Goal: Task Accomplishment & Management: Manage account settings

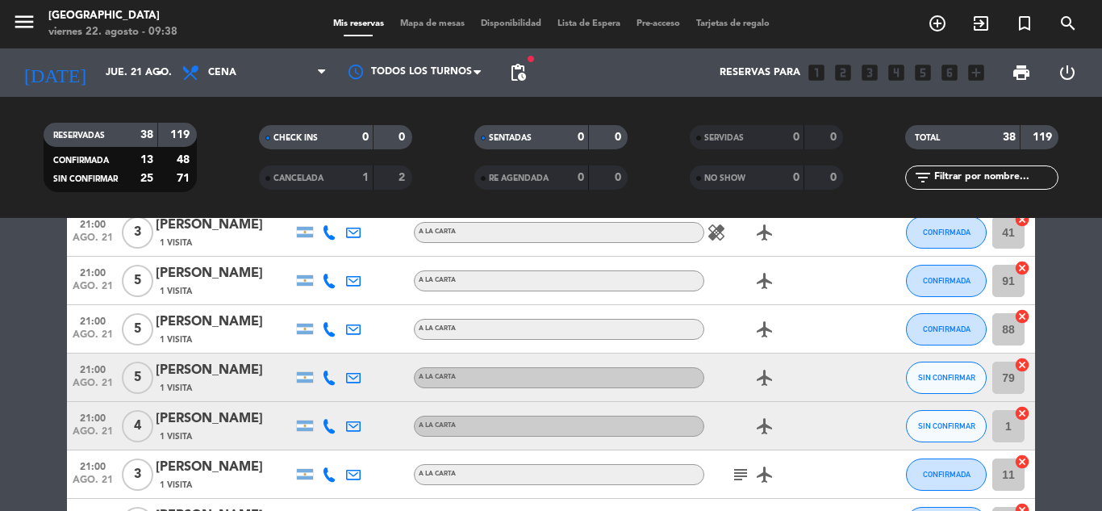
scroll to position [1747, 0]
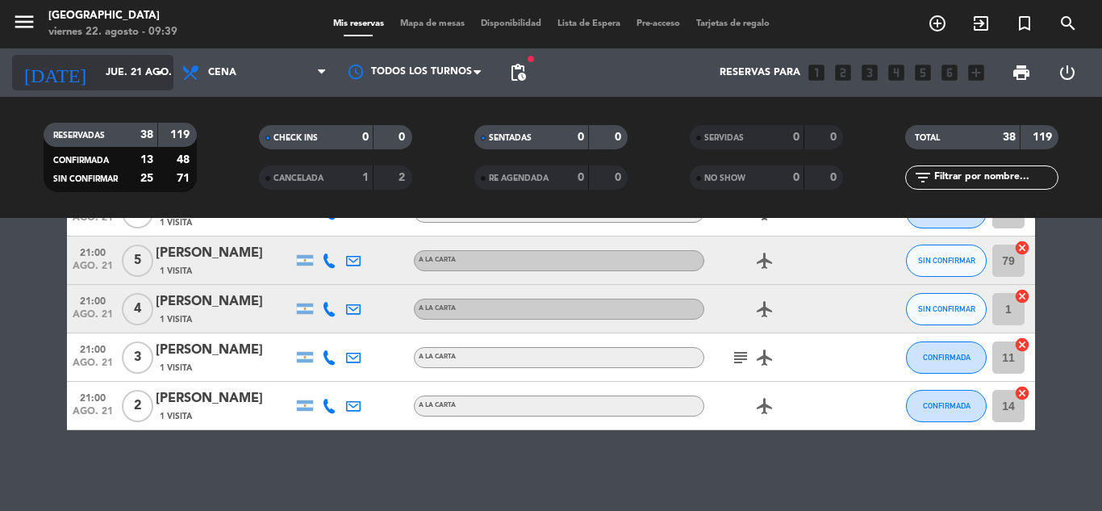
click at [164, 73] on icon "arrow_drop_down" at bounding box center [159, 72] width 19 height 19
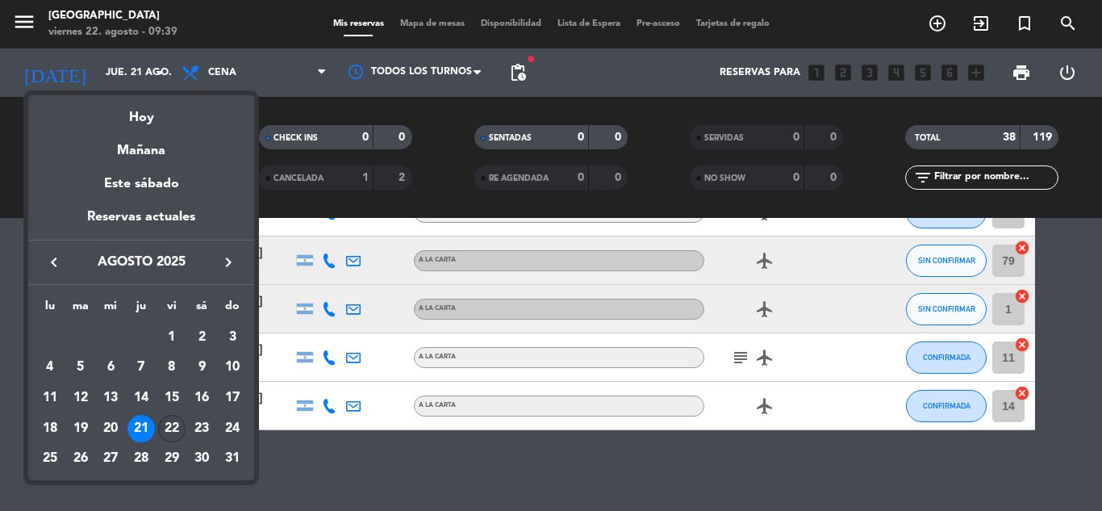
click at [170, 431] on div "22" at bounding box center [171, 428] width 27 height 27
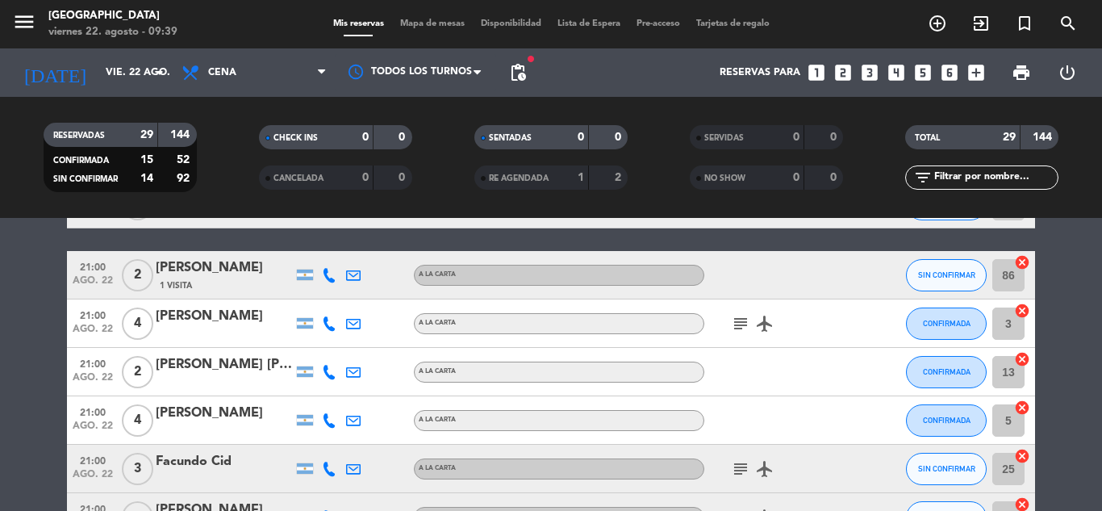
scroll to position [746, 0]
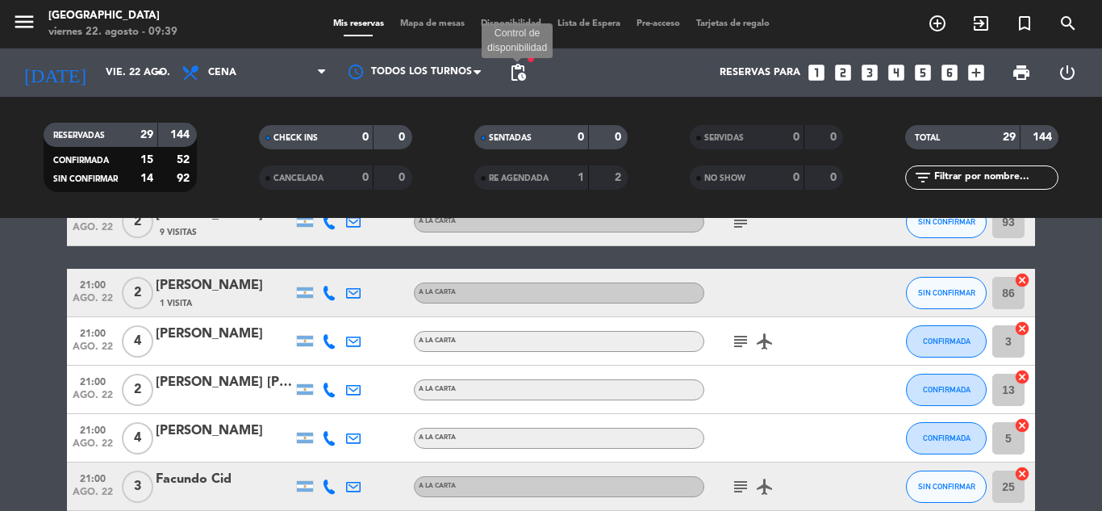
click at [516, 75] on span "pending_actions" at bounding box center [517, 72] width 19 height 19
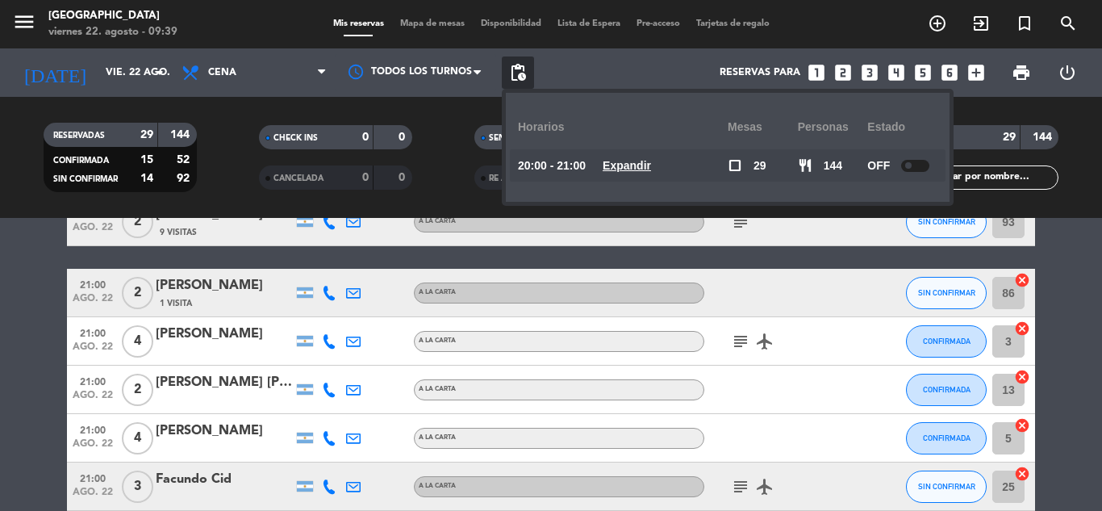
click at [628, 70] on div "Reservas para looks_one looks_two looks_3 looks_4 looks_5 looks_6 add_box" at bounding box center [763, 72] width 458 height 48
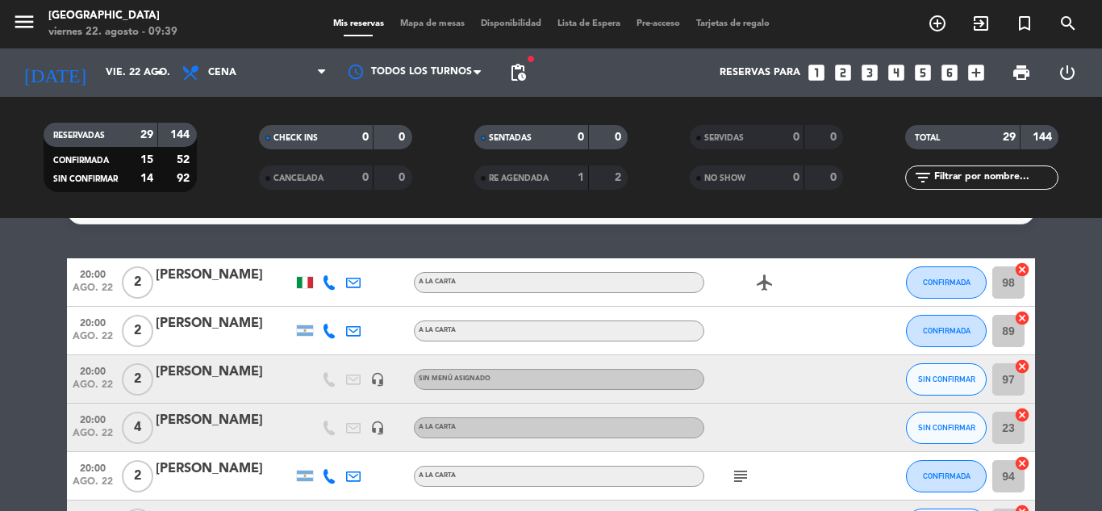
scroll to position [0, 0]
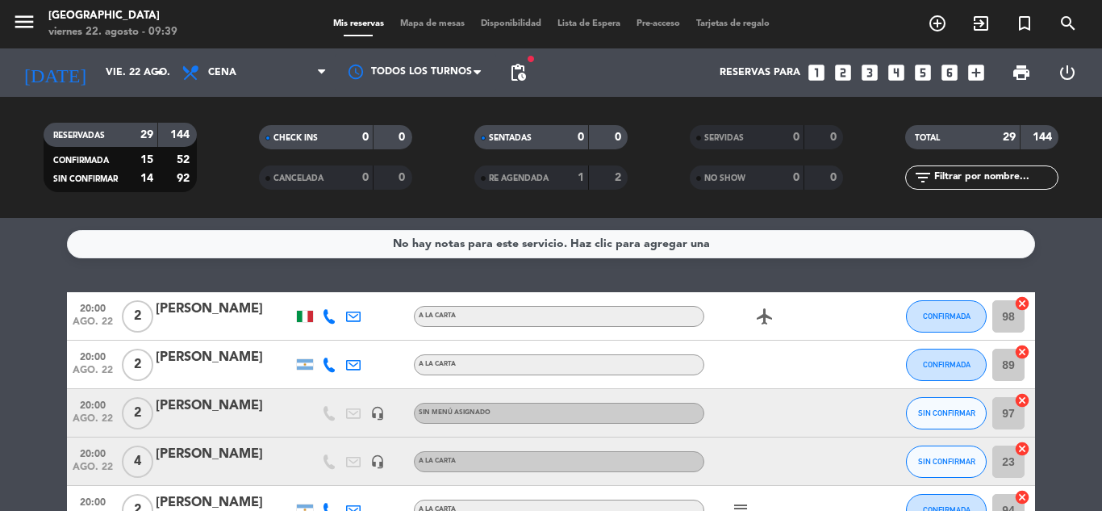
click at [257, 446] on div "[PERSON_NAME]" at bounding box center [224, 454] width 137 height 21
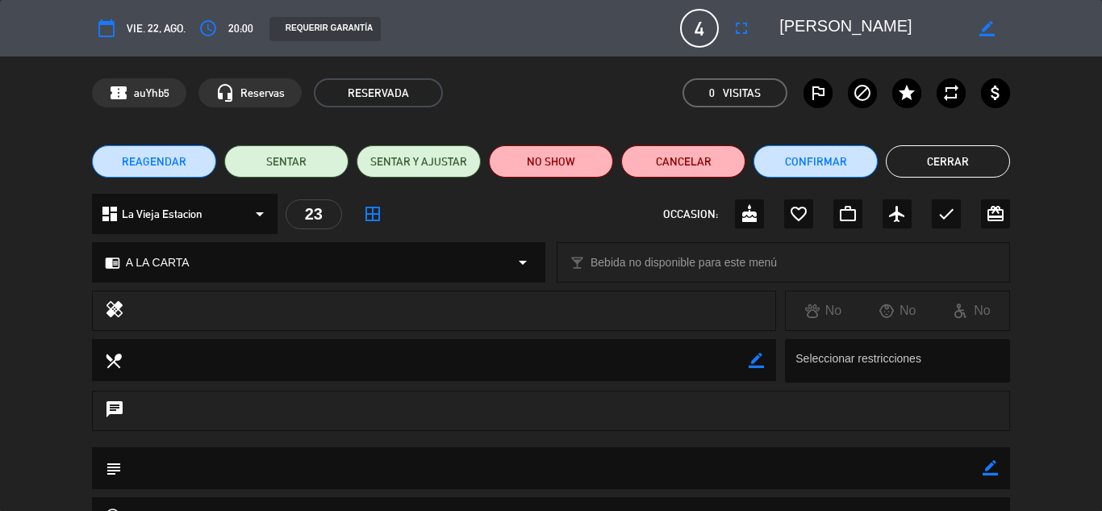
click at [925, 165] on button "Cerrar" at bounding box center [948, 161] width 124 height 32
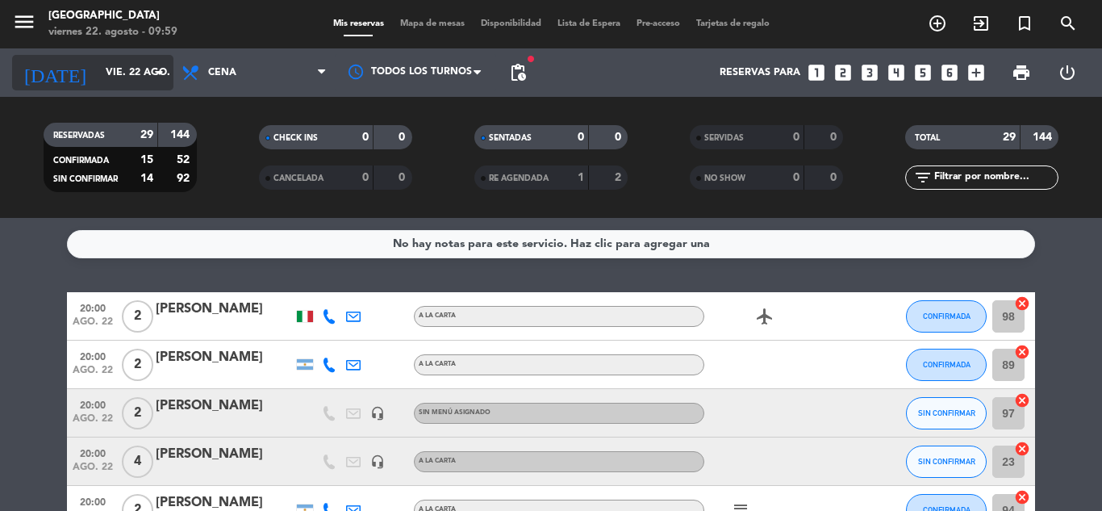
click at [150, 75] on icon "arrow_drop_down" at bounding box center [159, 72] width 19 height 19
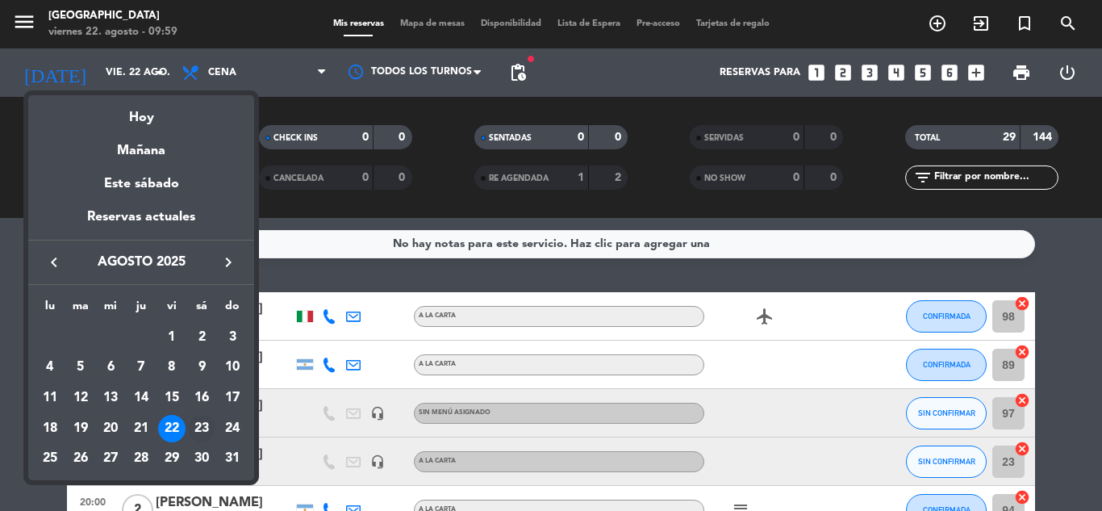
click at [205, 426] on div "23" at bounding box center [201, 428] width 27 height 27
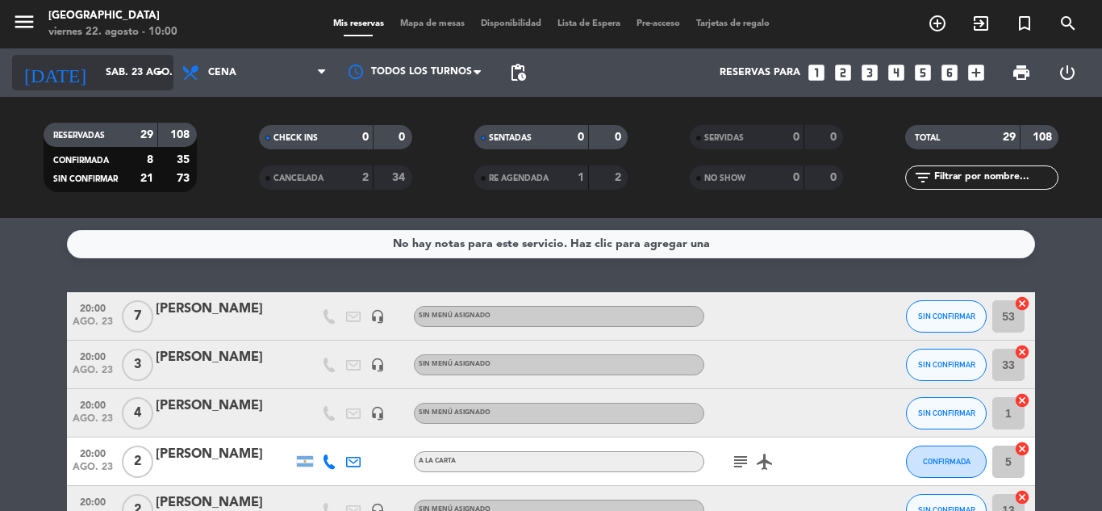
click at [157, 76] on icon "arrow_drop_down" at bounding box center [159, 72] width 19 height 19
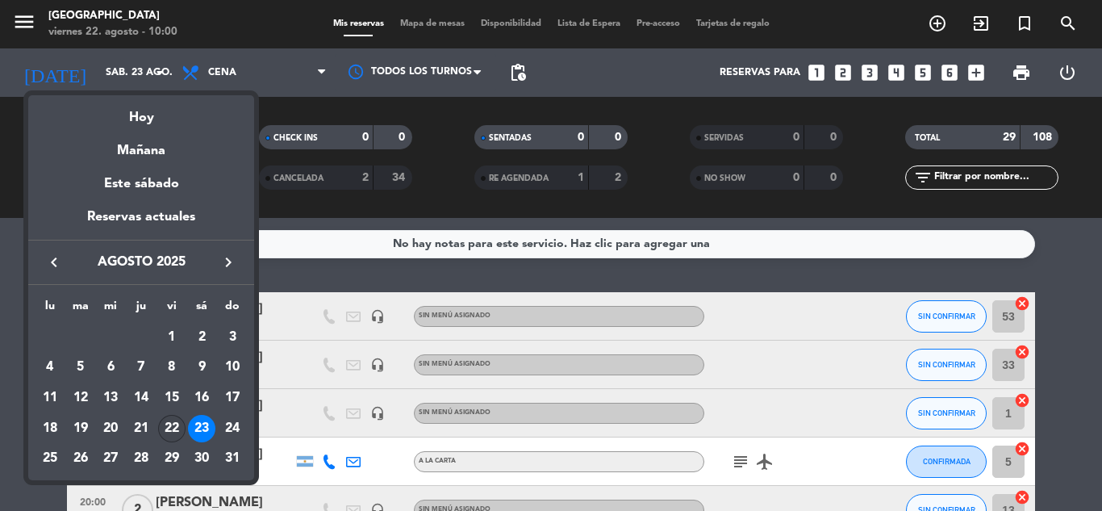
click at [164, 425] on div "22" at bounding box center [171, 428] width 27 height 27
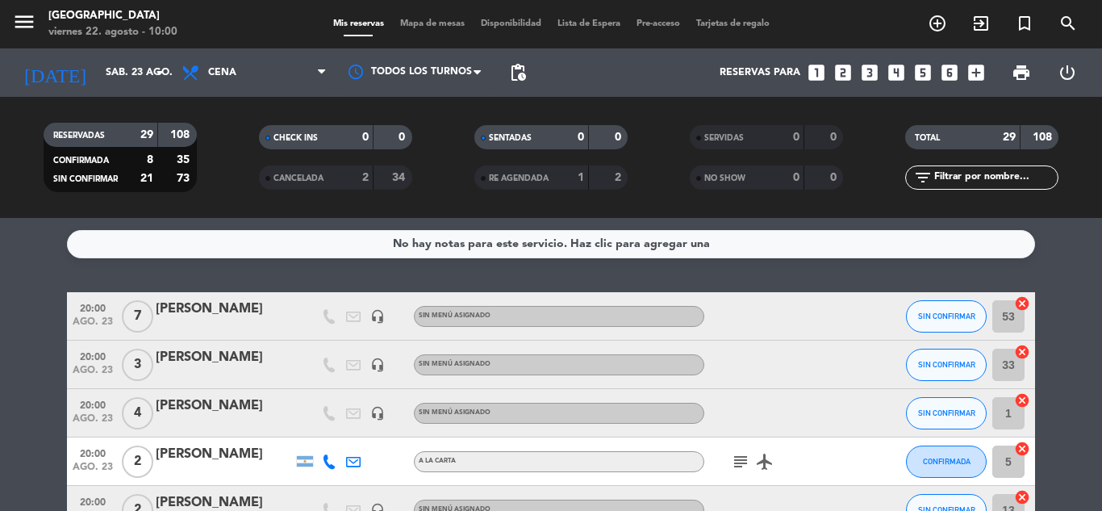
type input "vie. 22 ago."
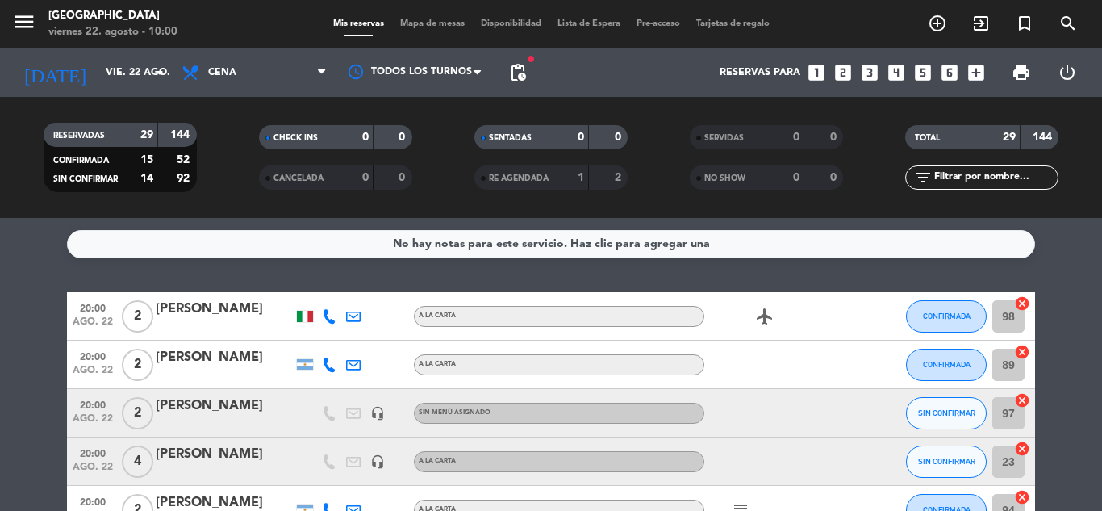
click at [257, 458] on div "[PERSON_NAME]" at bounding box center [224, 454] width 137 height 21
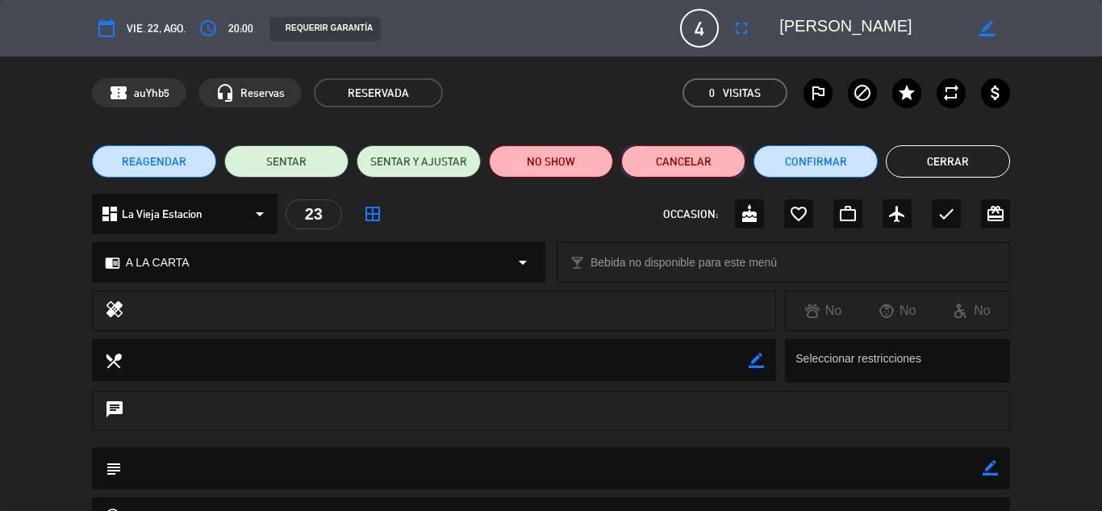
click at [705, 163] on button "Cancelar" at bounding box center [683, 161] width 124 height 32
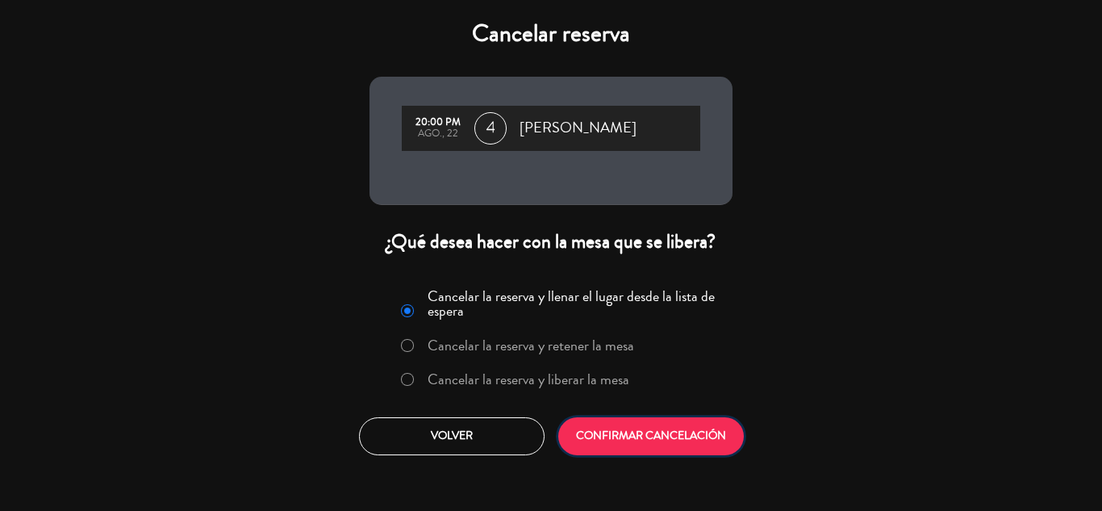
click at [643, 424] on button "CONFIRMAR CANCELACIÓN" at bounding box center [651, 436] width 186 height 38
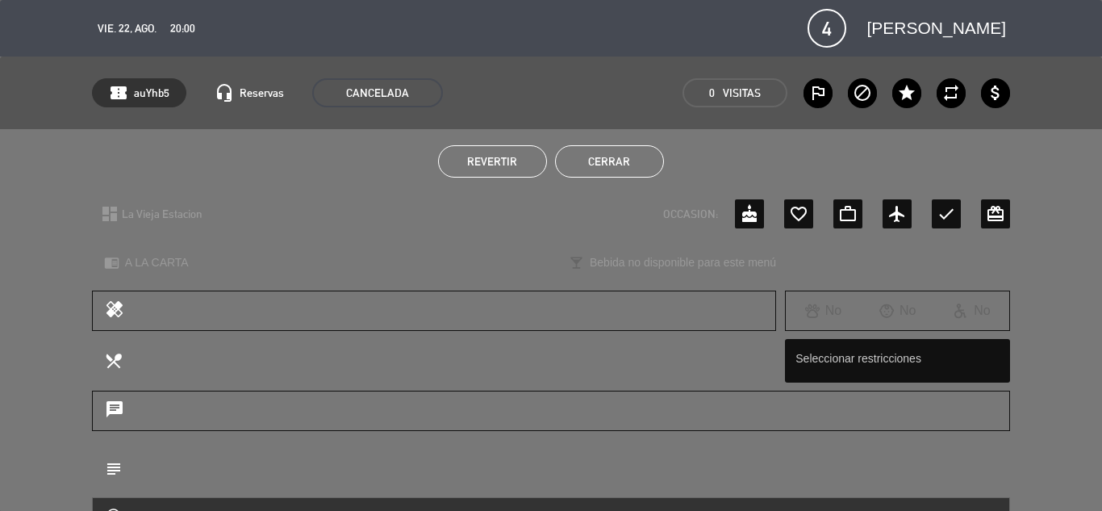
click at [633, 164] on button "Cerrar" at bounding box center [609, 161] width 109 height 32
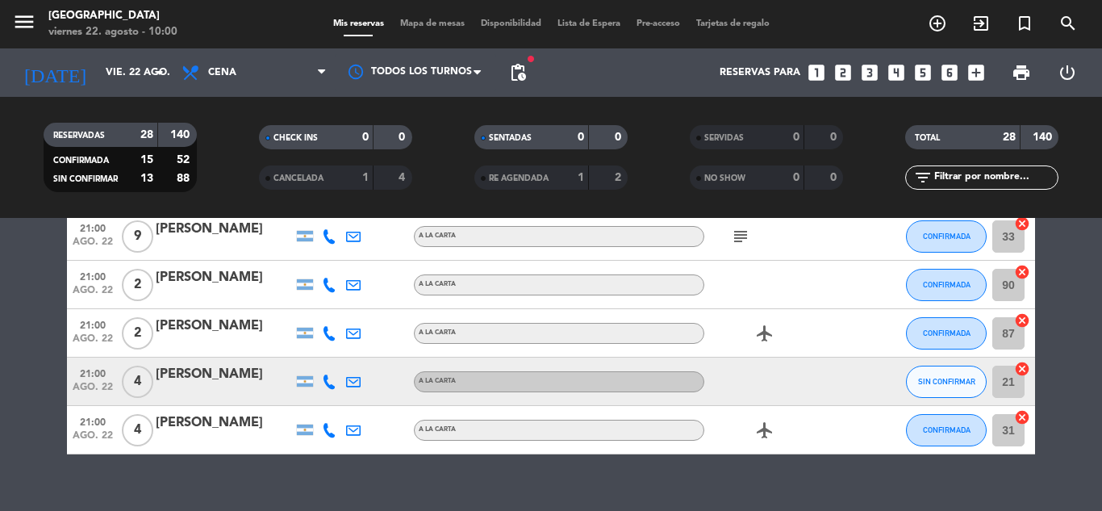
scroll to position [1263, 0]
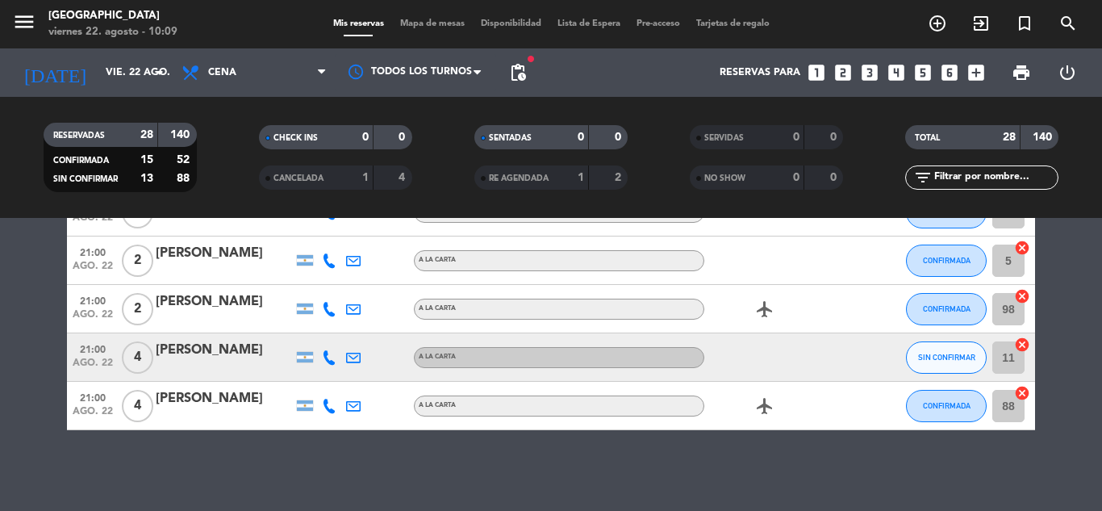
click at [951, 75] on icon "looks_6" at bounding box center [949, 72] width 21 height 21
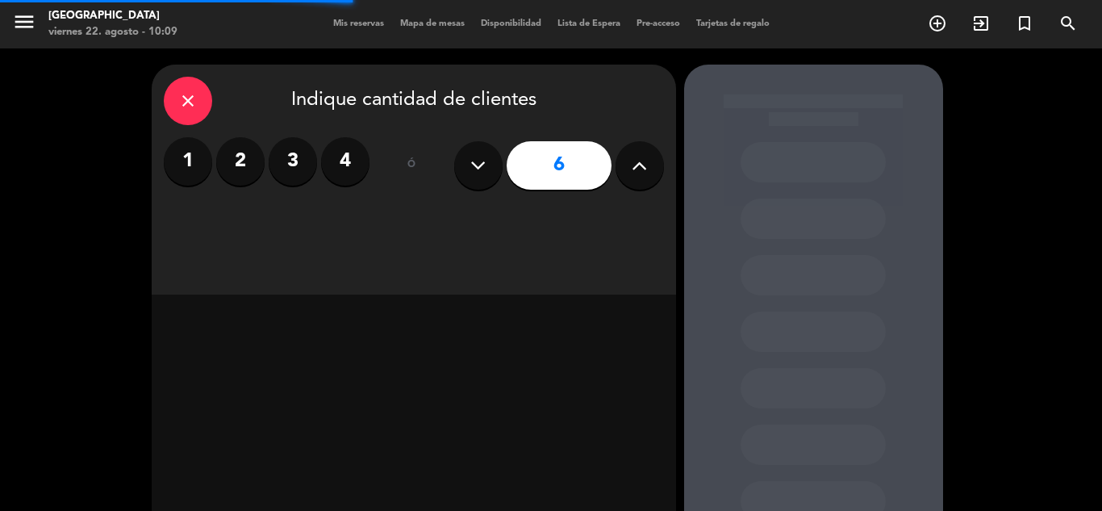
click at [645, 169] on icon at bounding box center [639, 165] width 15 height 24
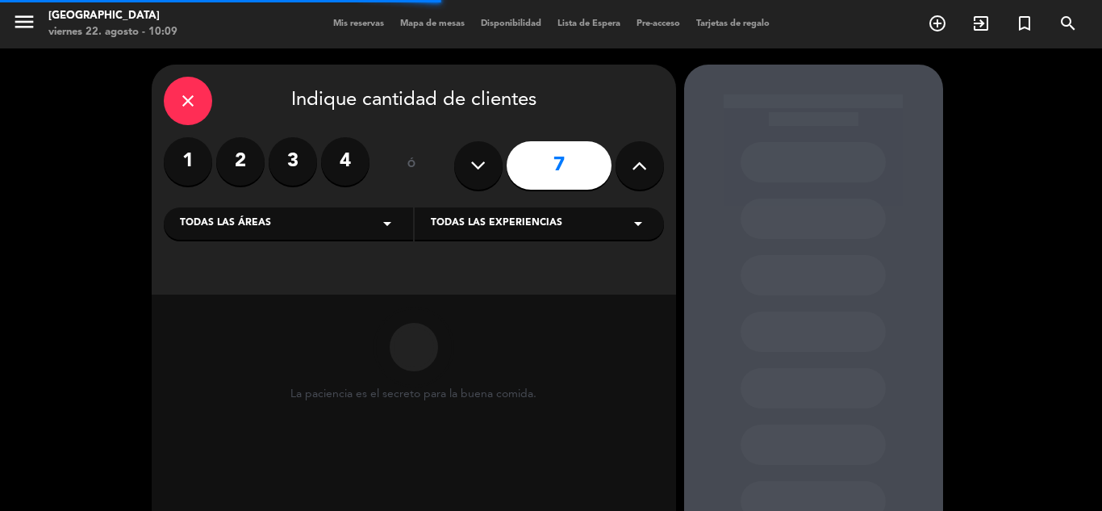
click at [645, 170] on icon at bounding box center [639, 165] width 15 height 24
type input "8"
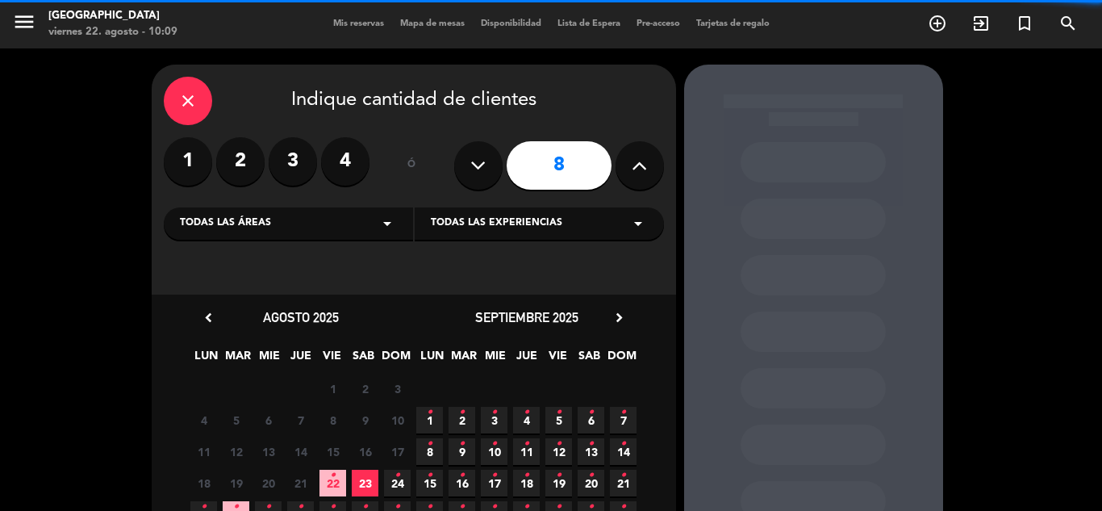
click at [552, 220] on span "Todas las experiencias" at bounding box center [497, 223] width 132 height 16
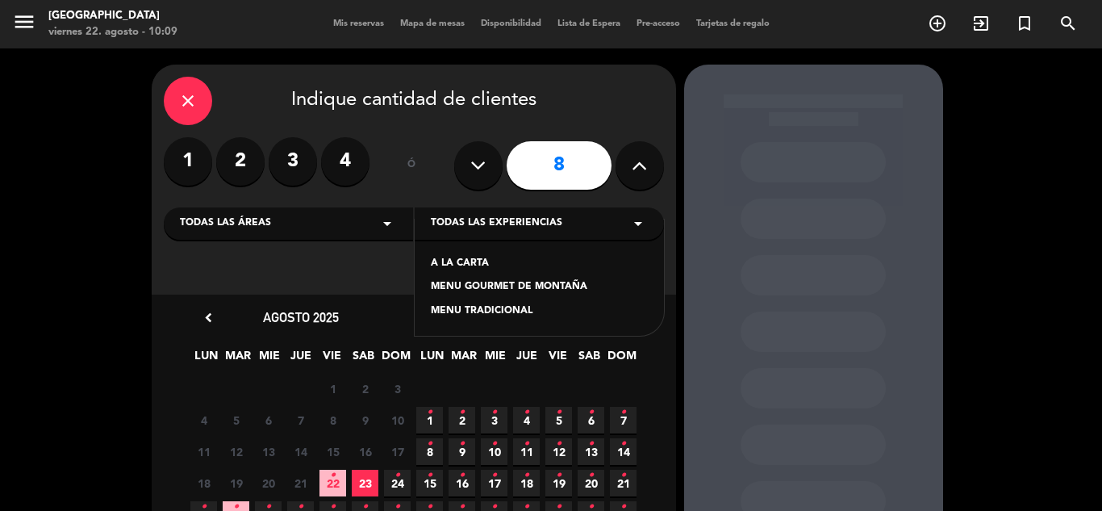
click at [453, 265] on div "A LA CARTA" at bounding box center [539, 264] width 217 height 16
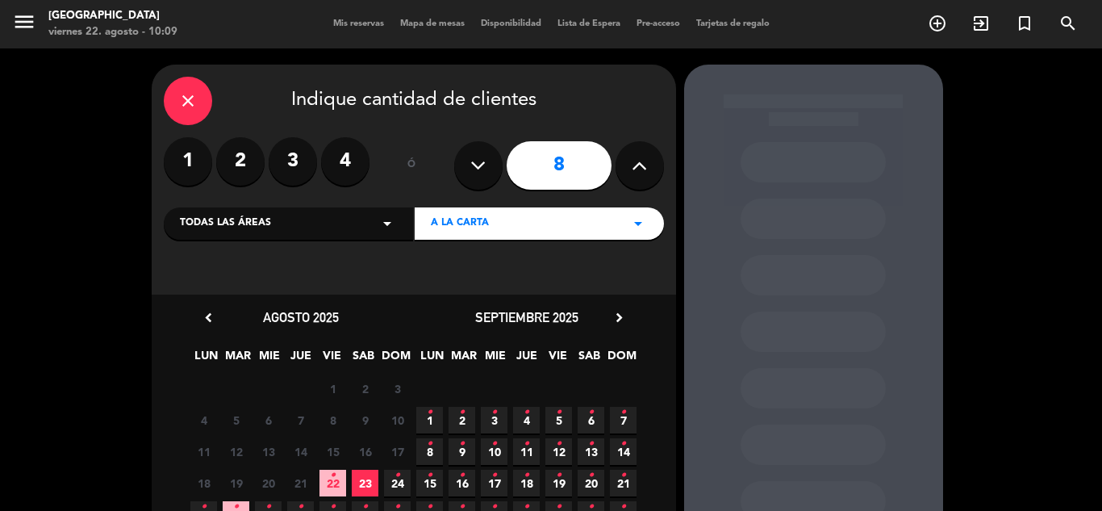
click at [332, 482] on icon "•" at bounding box center [333, 475] width 6 height 26
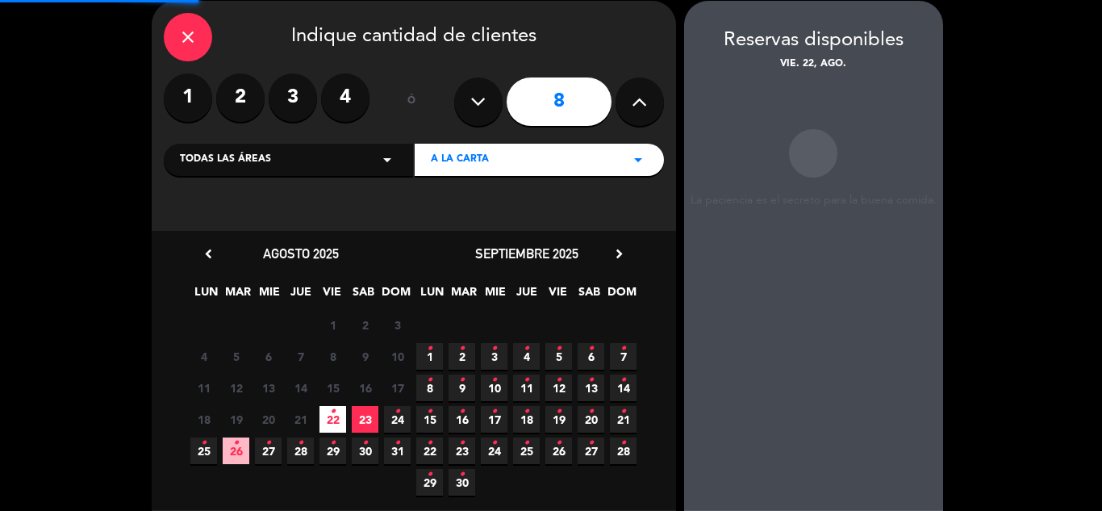
scroll to position [65, 0]
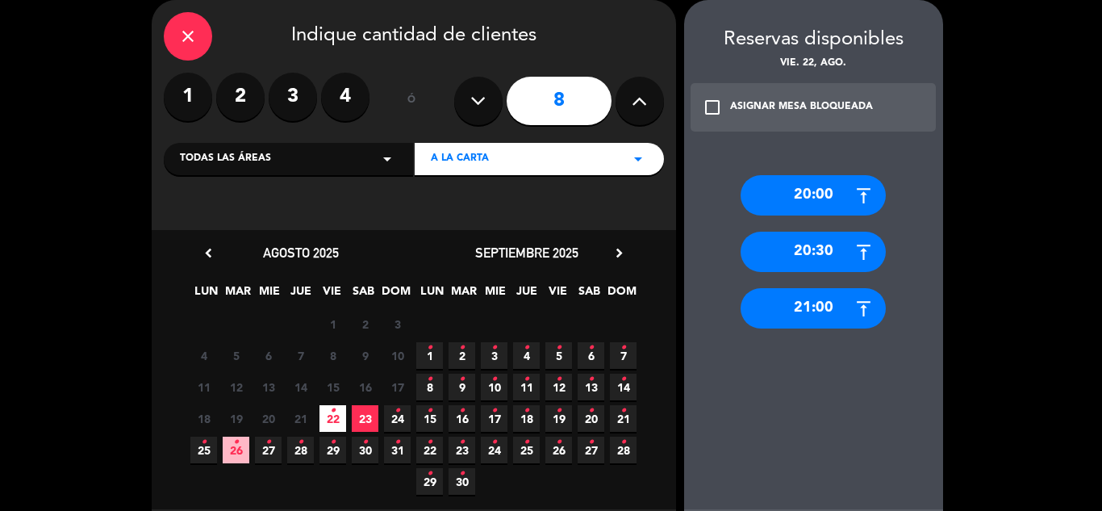
click at [804, 189] on div "20:00" at bounding box center [813, 195] width 145 height 40
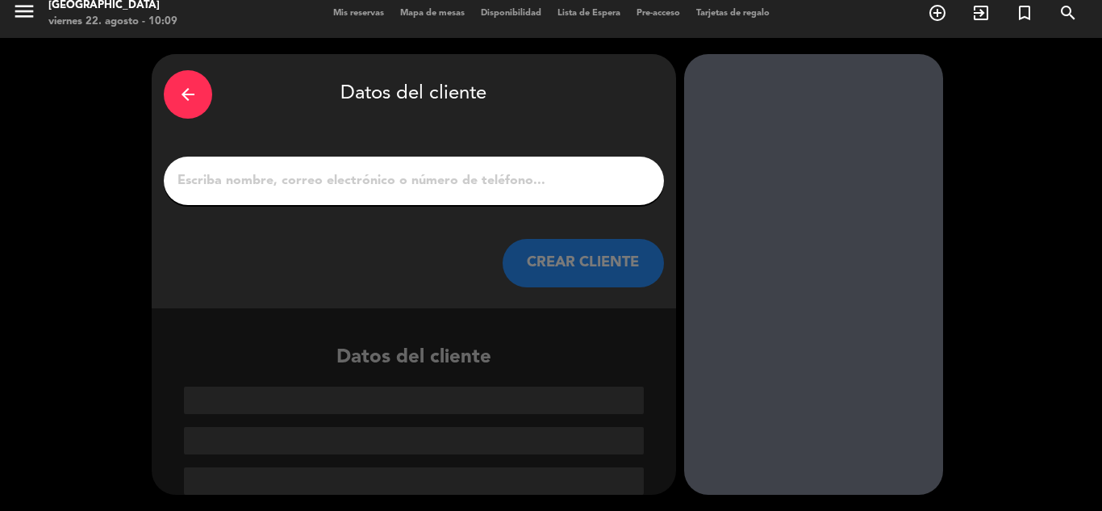
scroll to position [10, 0]
click at [420, 192] on input "1" at bounding box center [414, 180] width 476 height 23
paste input "[PERSON_NAME]"
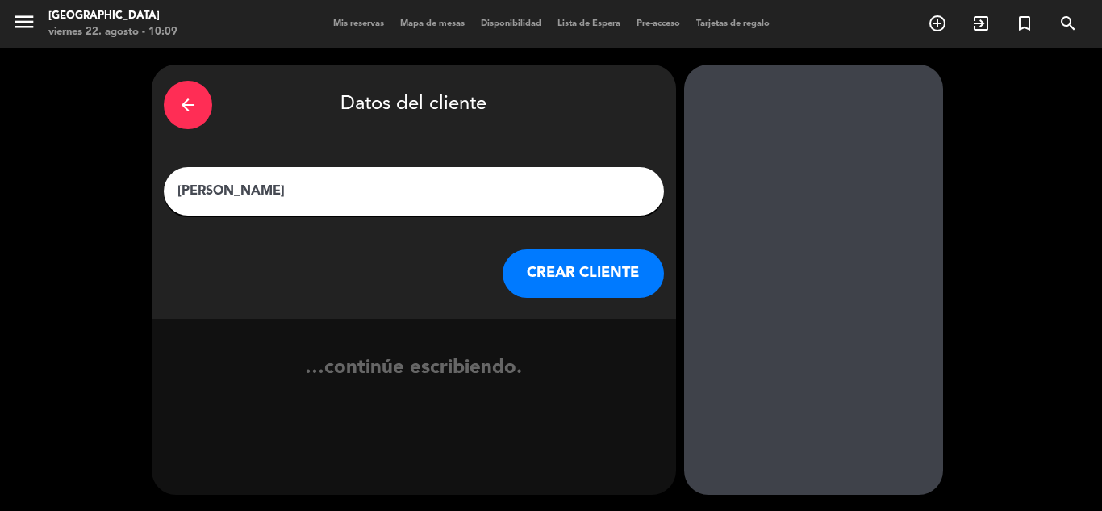
scroll to position [0, 0]
type input "[PERSON_NAME]"
click at [578, 274] on button "CREAR CLIENTE" at bounding box center [583, 273] width 161 height 48
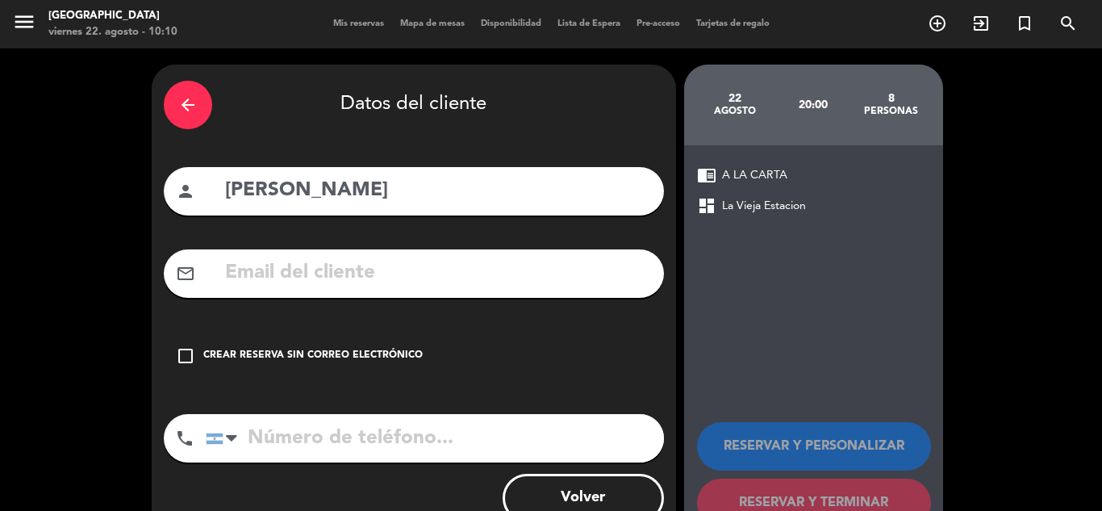
click at [349, 357] on div "Crear reserva sin correo electrónico" at bounding box center [312, 356] width 219 height 16
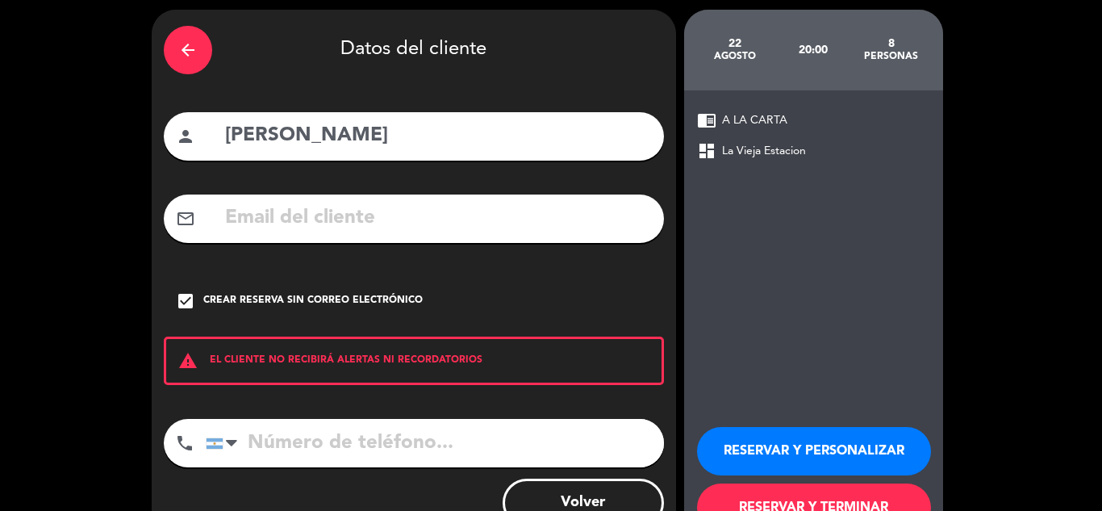
scroll to position [111, 0]
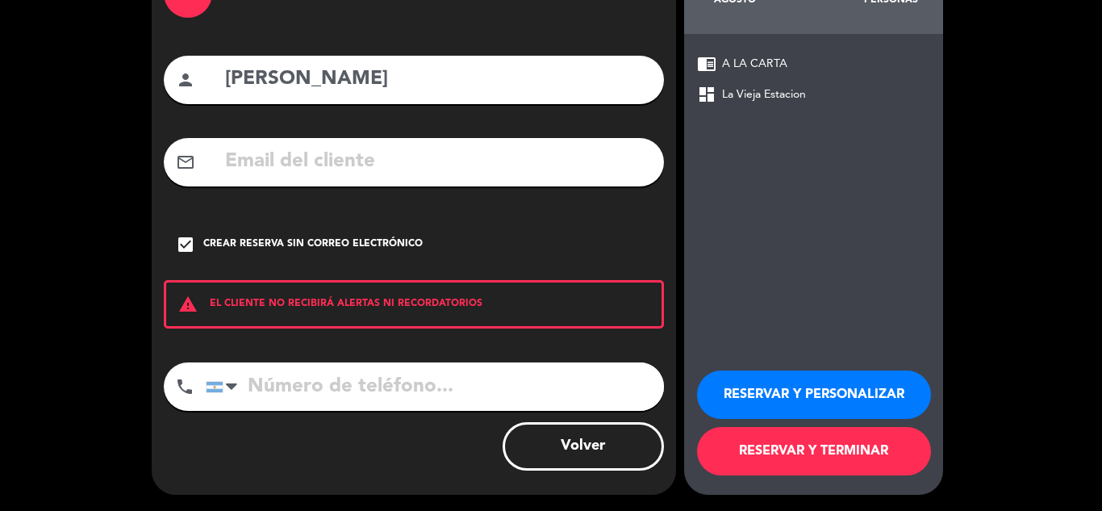
click at [781, 447] on button "RESERVAR Y TERMINAR" at bounding box center [814, 451] width 234 height 48
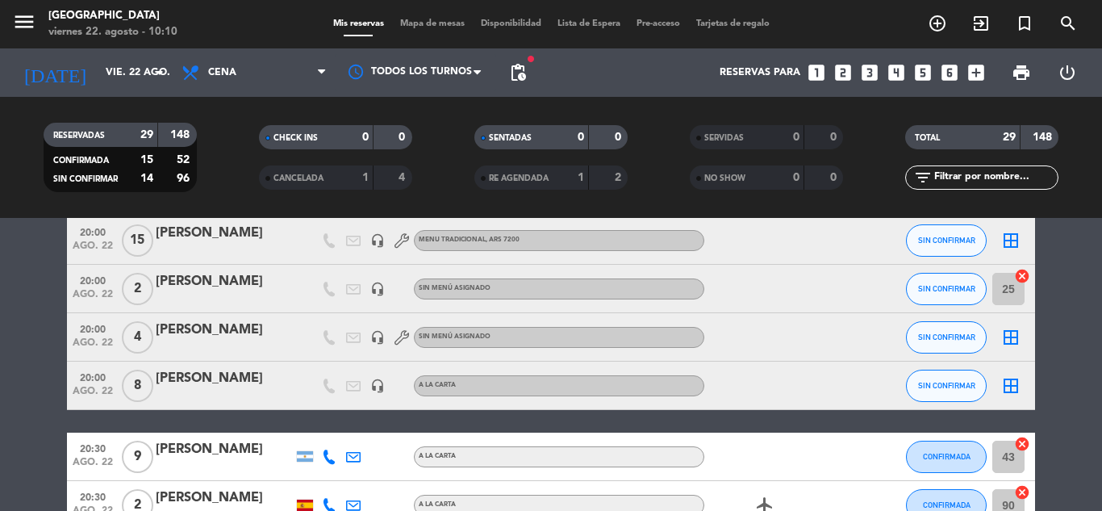
scroll to position [323, 0]
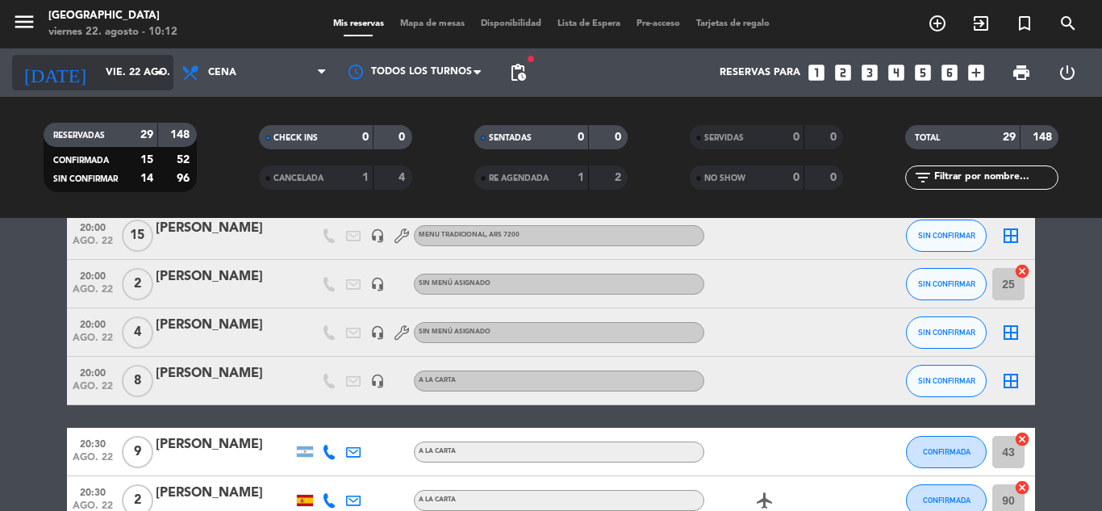
click at [142, 79] on input "vie. 22 ago." at bounding box center [166, 72] width 136 height 27
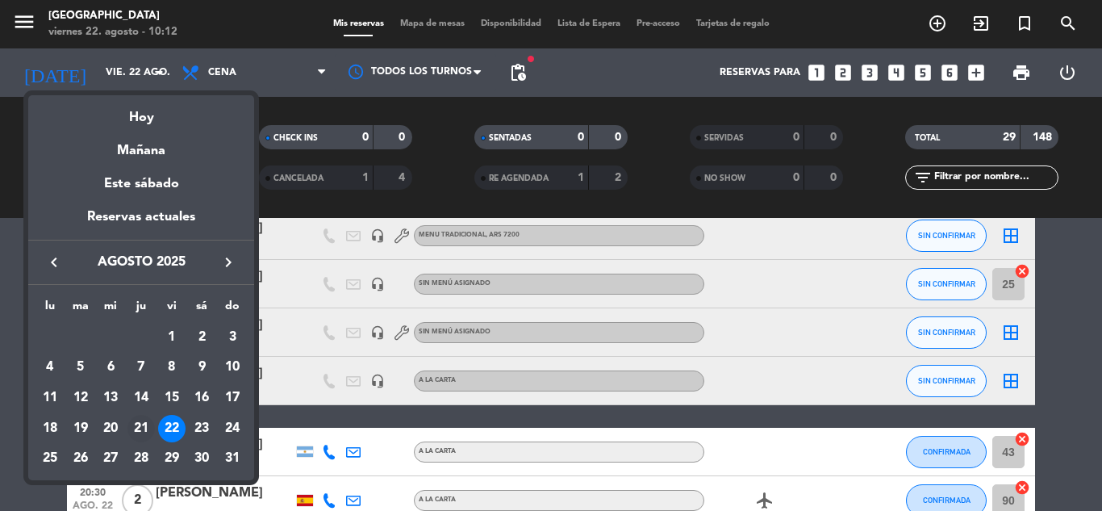
click at [143, 428] on div "21" at bounding box center [140, 428] width 27 height 27
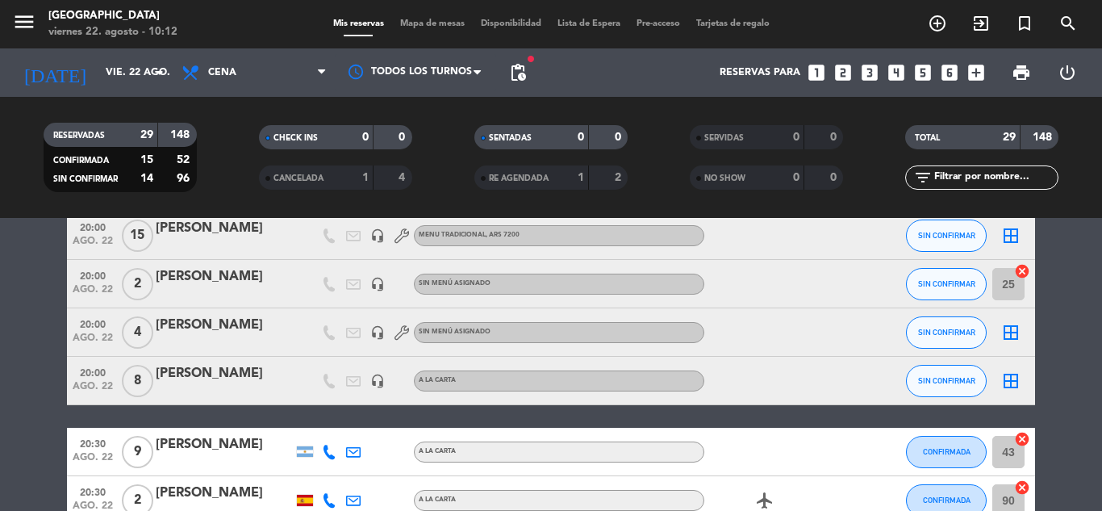
type input "jue. 21 ago."
